Goal: Task Accomplishment & Management: Manage account settings

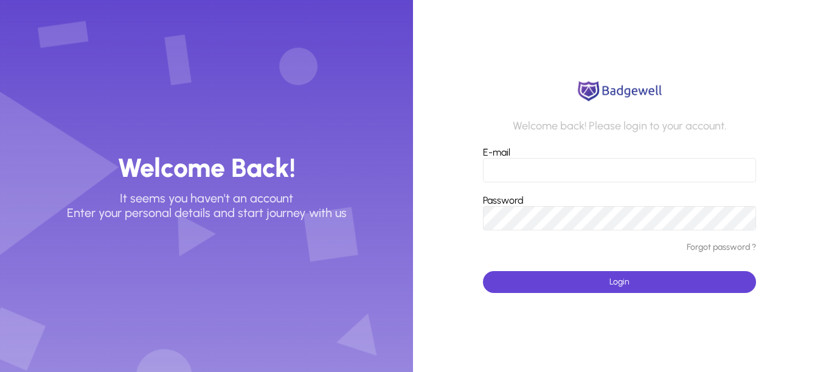
type input "**********"
click at [617, 170] on input "**********" at bounding box center [619, 170] width 272 height 24
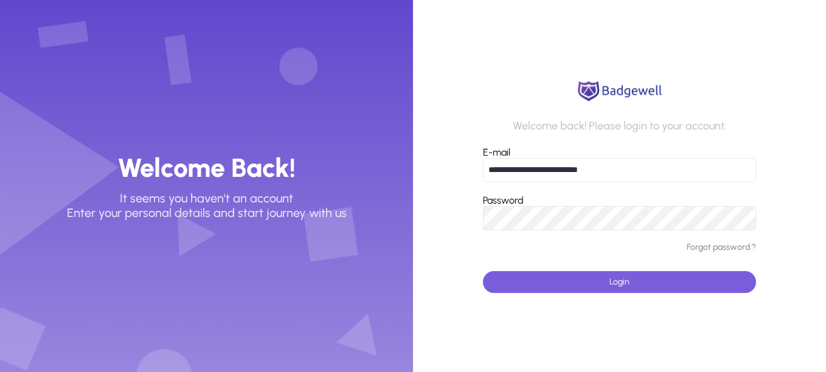
click at [741, 276] on span "submit" at bounding box center [619, 282] width 272 height 29
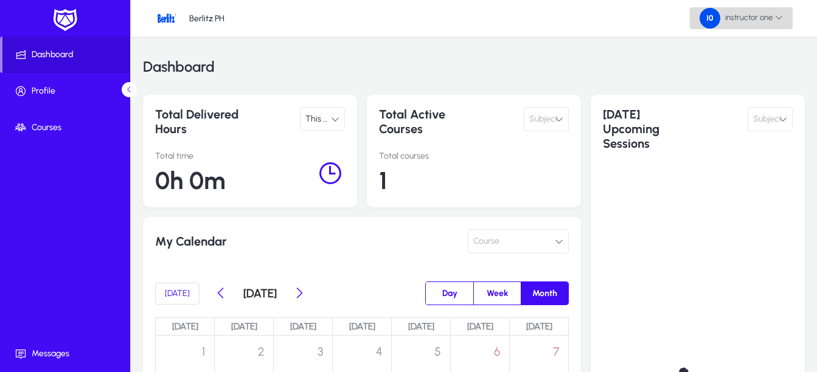
click at [780, 7] on span at bounding box center [741, 18] width 103 height 29
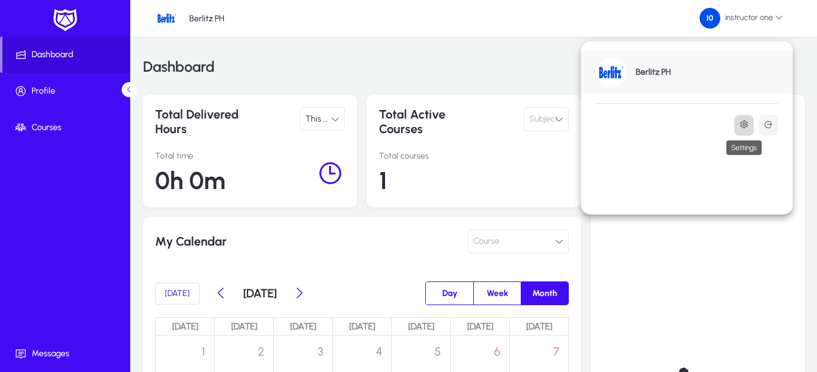
click at [747, 125] on icon at bounding box center [744, 125] width 10 height 10
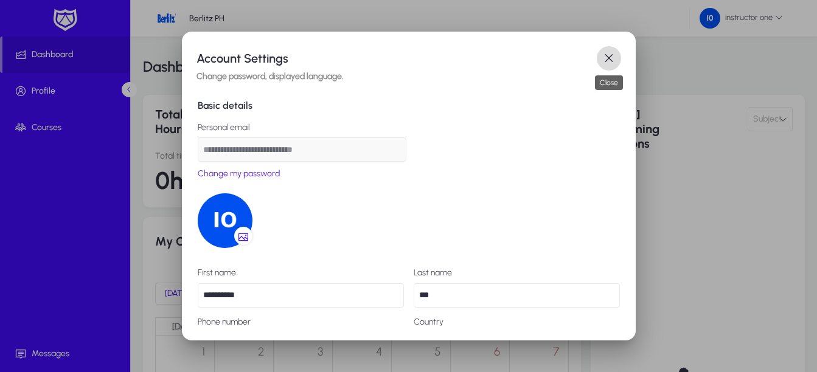
click at [604, 54] on span "button" at bounding box center [609, 58] width 24 height 24
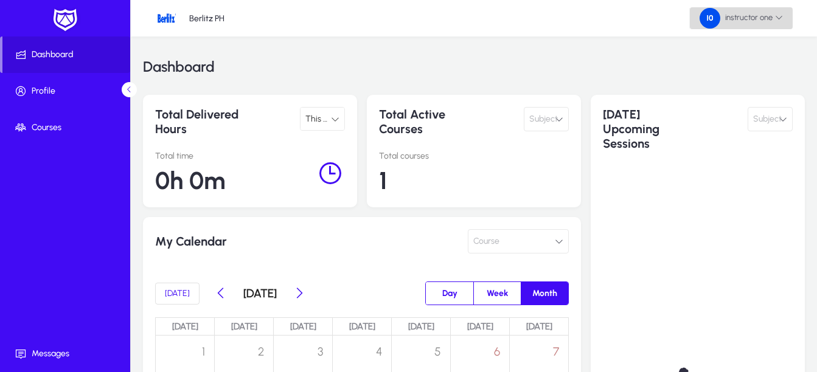
click at [738, 30] on span at bounding box center [741, 18] width 103 height 29
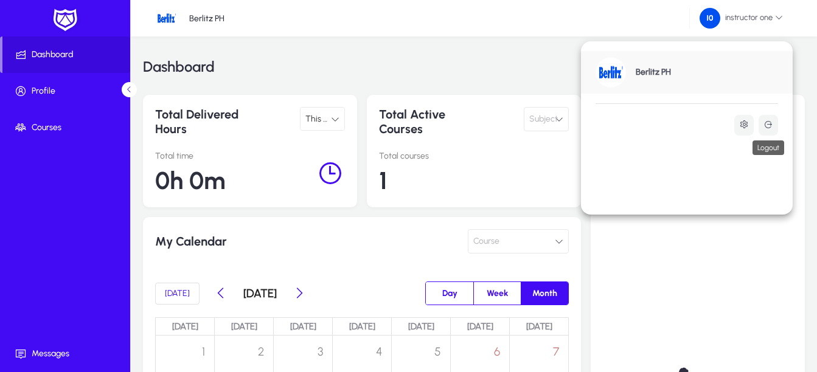
click at [765, 140] on div "Logout" at bounding box center [768, 147] width 32 height 15
click at [768, 127] on icon at bounding box center [768, 125] width 10 height 10
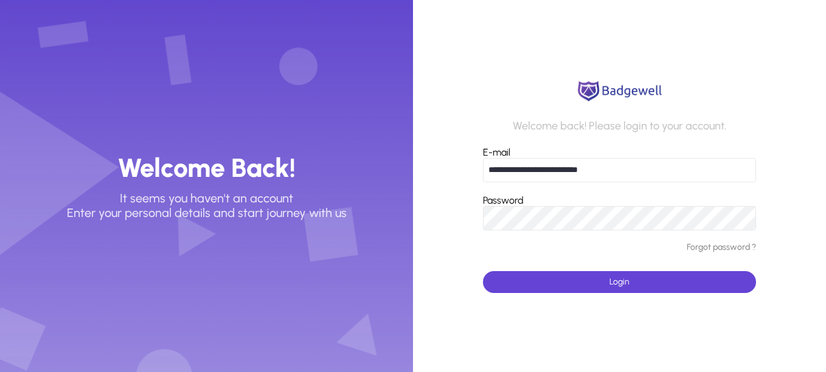
click at [554, 168] on input "**********" at bounding box center [619, 170] width 272 height 24
type input "**********"
click at [483, 271] on button "Login" at bounding box center [619, 282] width 272 height 22
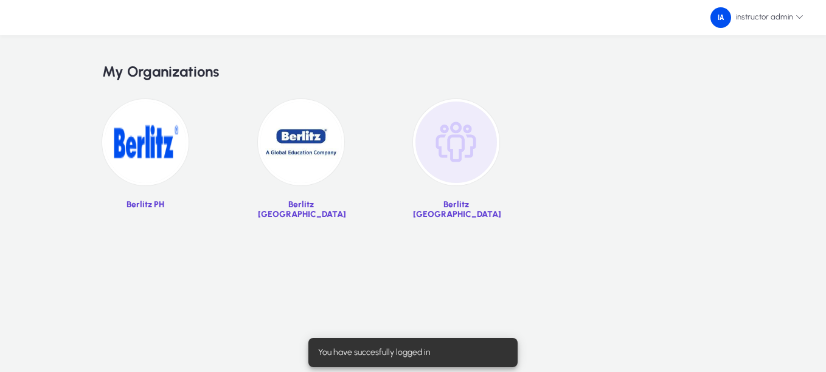
click at [124, 151] on img at bounding box center [145, 142] width 86 height 86
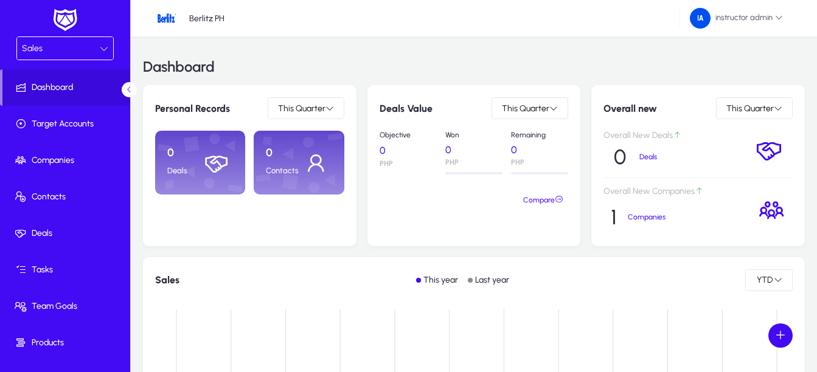
click at [86, 54] on div "Sales" at bounding box center [61, 49] width 78 height 16
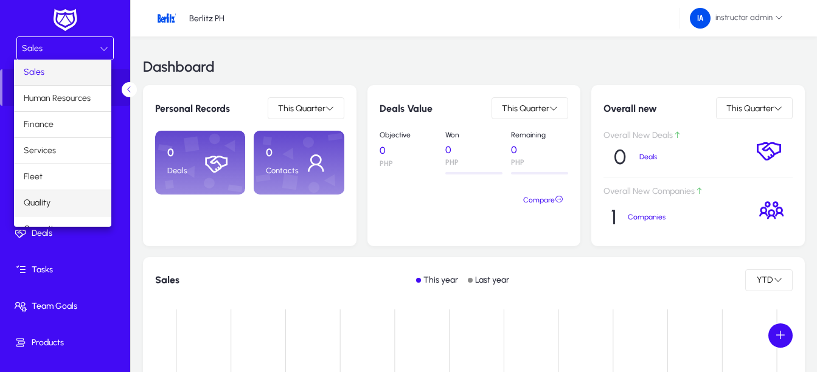
scroll to position [41, 0]
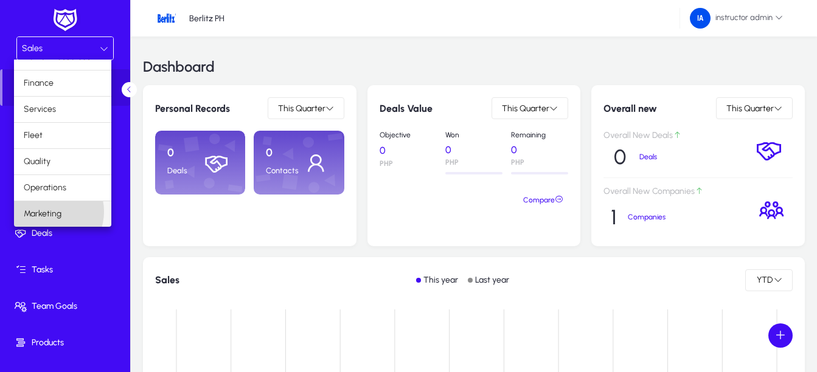
click at [46, 212] on span "Marketing" at bounding box center [43, 214] width 38 height 15
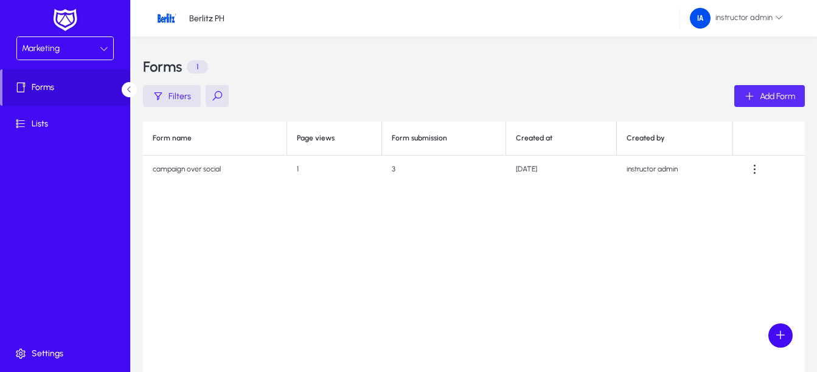
click at [774, 100] on span "Add Form" at bounding box center [777, 96] width 35 height 10
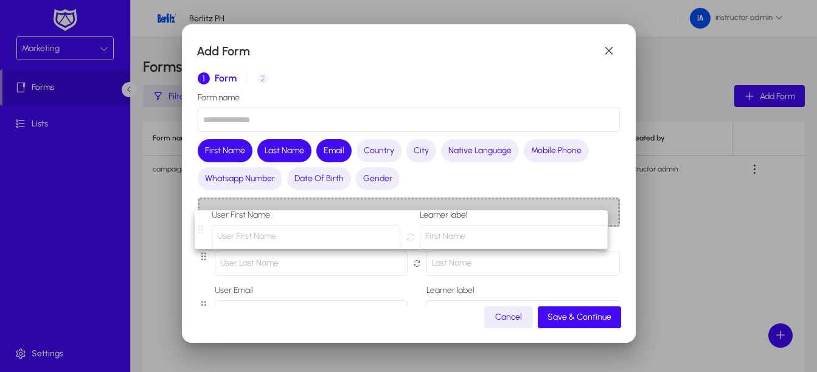
drag, startPoint x: 204, startPoint y: 219, endPoint x: 202, endPoint y: 226, distance: 7.5
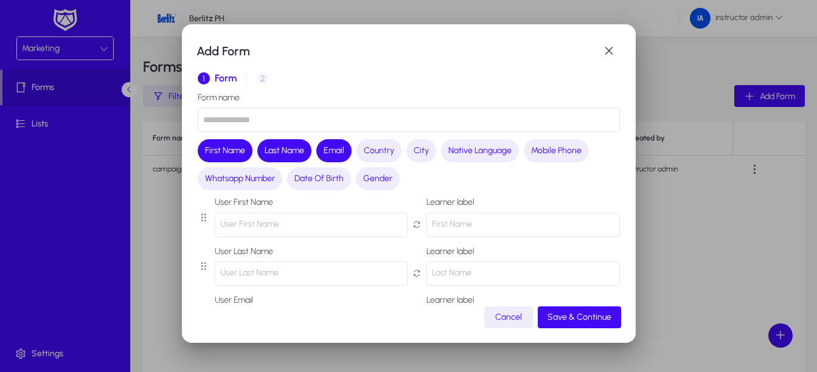
click at [494, 318] on span "button" at bounding box center [508, 317] width 49 height 29
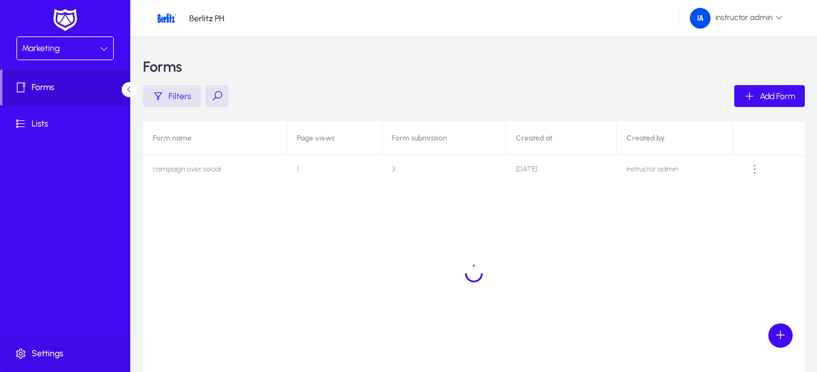
click at [44, 356] on span "Settings" at bounding box center [67, 354] width 130 height 12
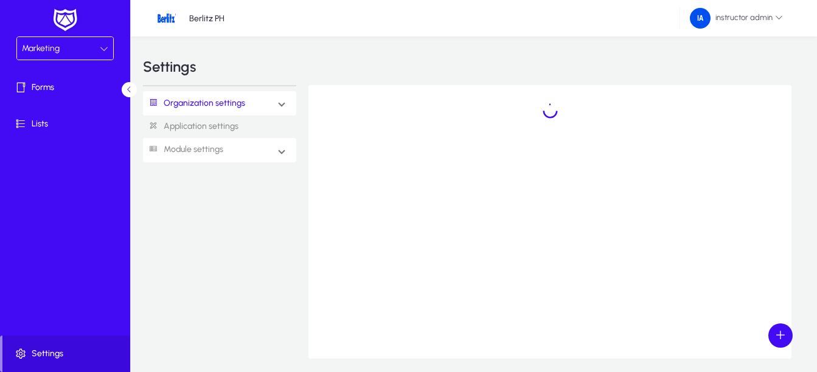
click at [271, 153] on mat-expansion-panel-header "Module settings" at bounding box center [219, 150] width 153 height 24
click at [249, 102] on span "Organization settings" at bounding box center [199, 103] width 112 height 23
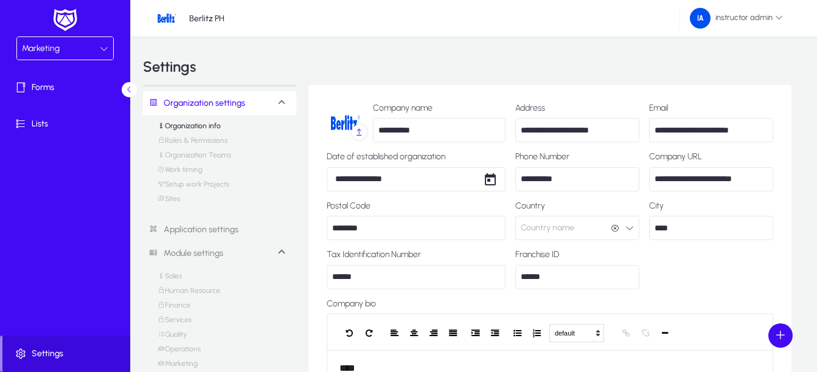
click at [202, 142] on link "Roles & Permissions" at bounding box center [193, 143] width 70 height 15
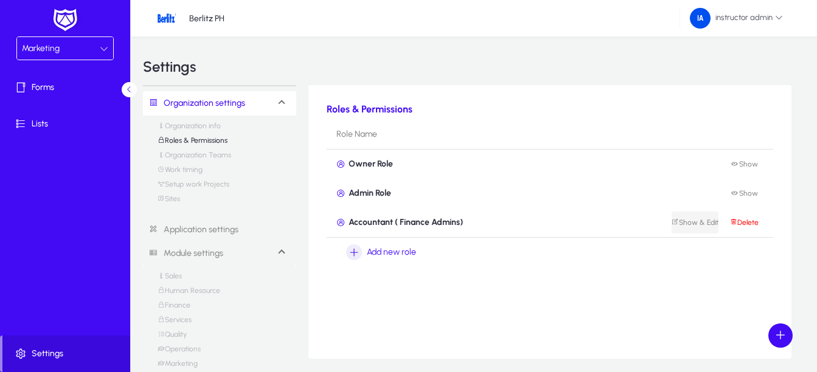
click at [695, 226] on span "Show & Edit" at bounding box center [694, 222] width 47 height 9
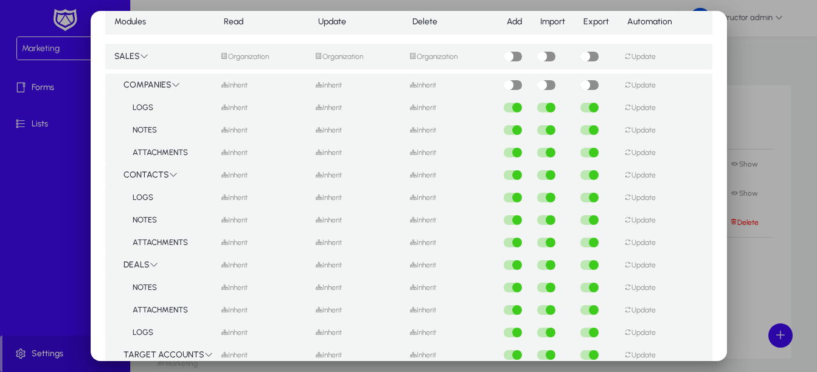
scroll to position [50, 0]
drag, startPoint x: 499, startPoint y: 57, endPoint x: 479, endPoint y: 69, distance: 23.8
click at [479, 69] on tr "SALES Organization Organization Organization Update" at bounding box center [464, 56] width 498 height 35
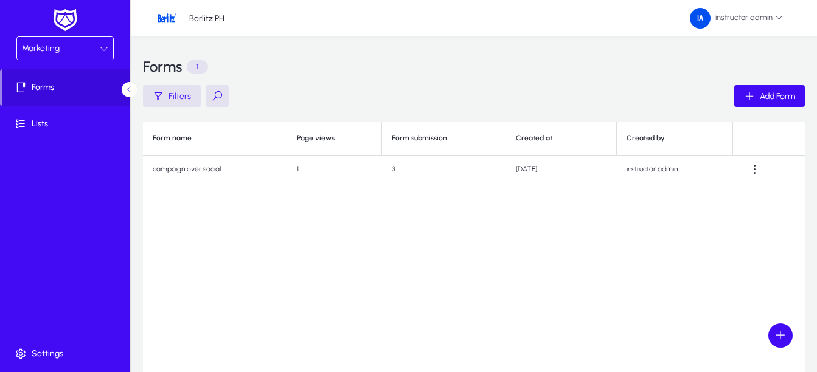
click at [69, 58] on div "Marketing" at bounding box center [65, 48] width 96 height 23
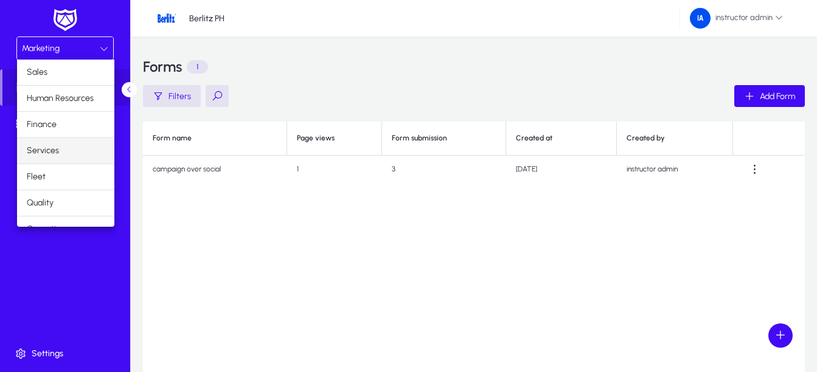
scroll to position [41, 0]
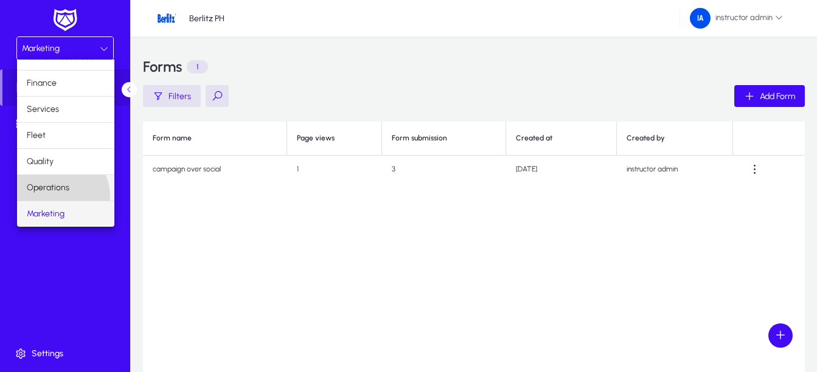
click at [58, 196] on mat-option "Operations" at bounding box center [65, 188] width 97 height 26
